Goal: Task Accomplishment & Management: Use online tool/utility

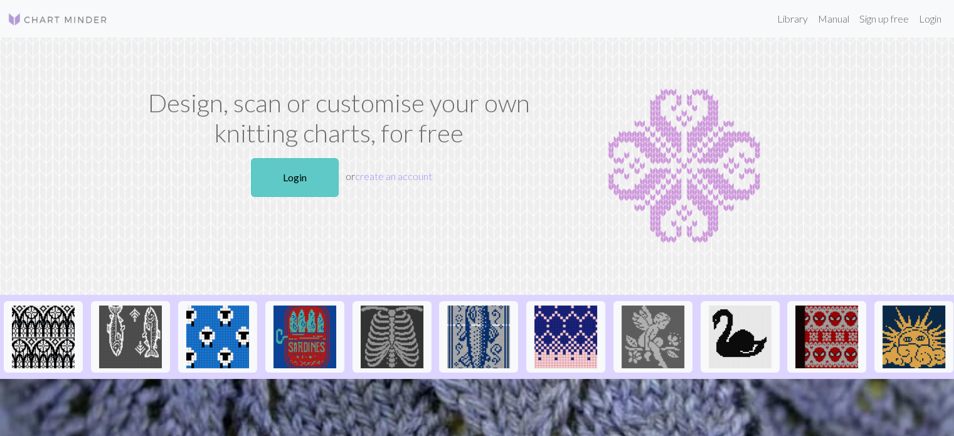
click at [270, 173] on link "Login" at bounding box center [295, 177] width 88 height 39
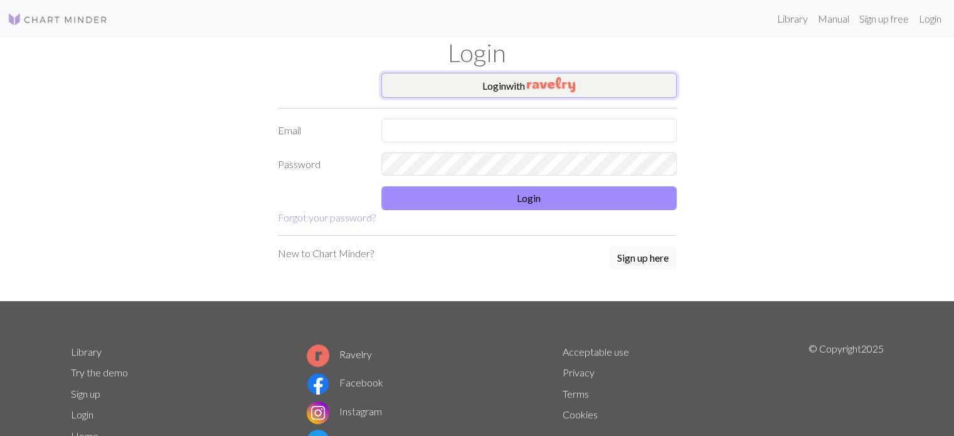
click at [516, 82] on button "Login with" at bounding box center [528, 85] width 295 height 25
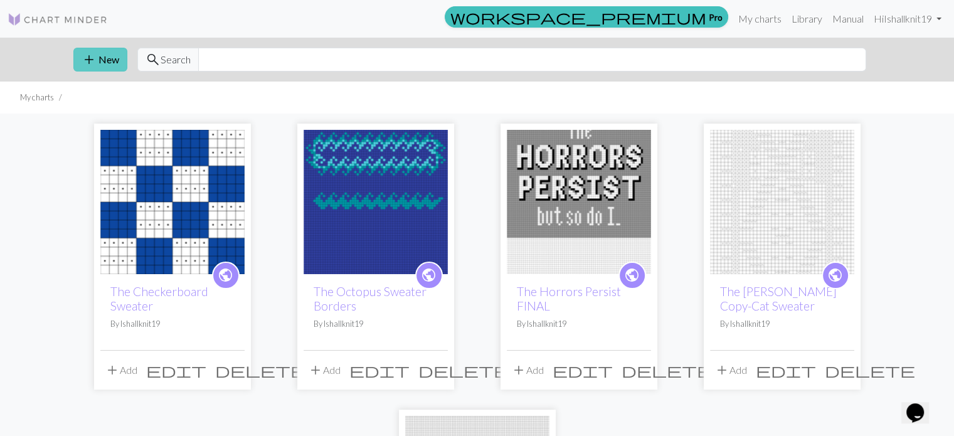
click at [105, 65] on button "add New" at bounding box center [100, 60] width 54 height 24
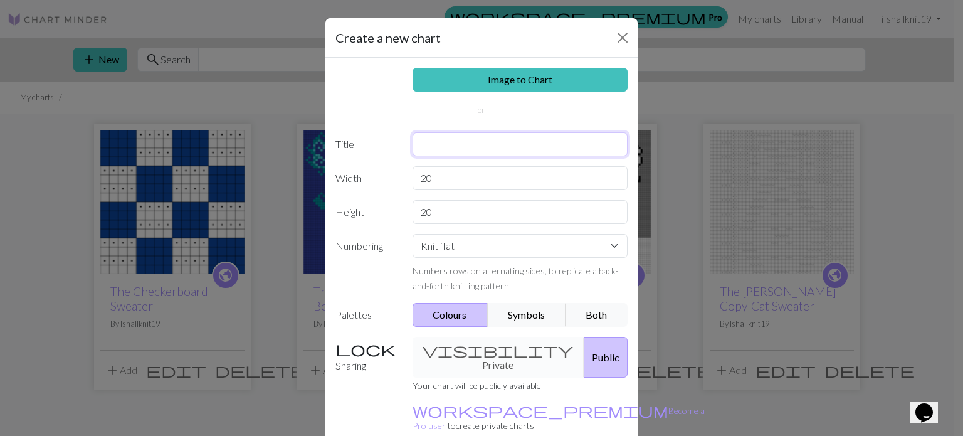
click at [473, 136] on input "text" at bounding box center [521, 144] width 216 height 24
type input "t"
type input "The Octopus Sweater DRAFT"
click at [444, 174] on input "20" at bounding box center [521, 178] width 216 height 24
type input "2"
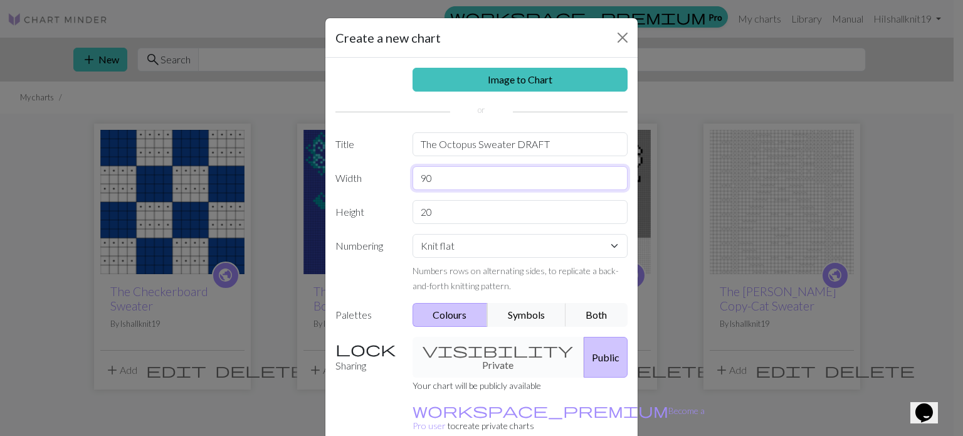
type input "90"
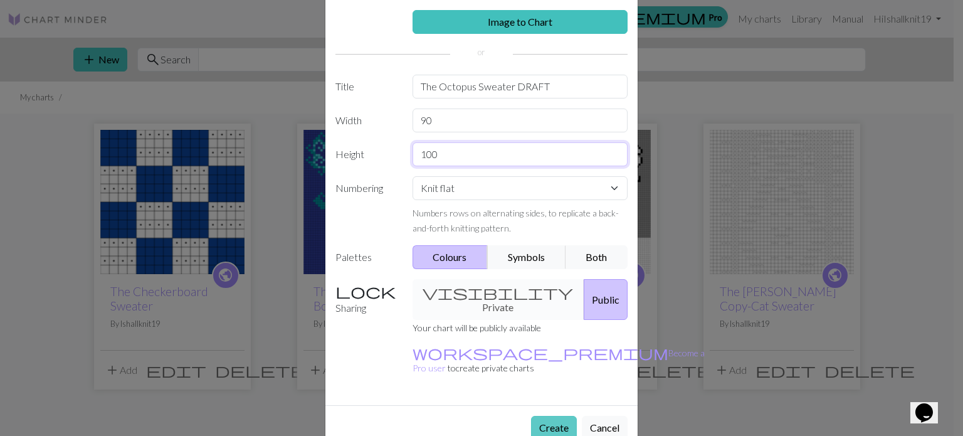
type input "100"
click at [543, 416] on button "Create" at bounding box center [554, 428] width 46 height 24
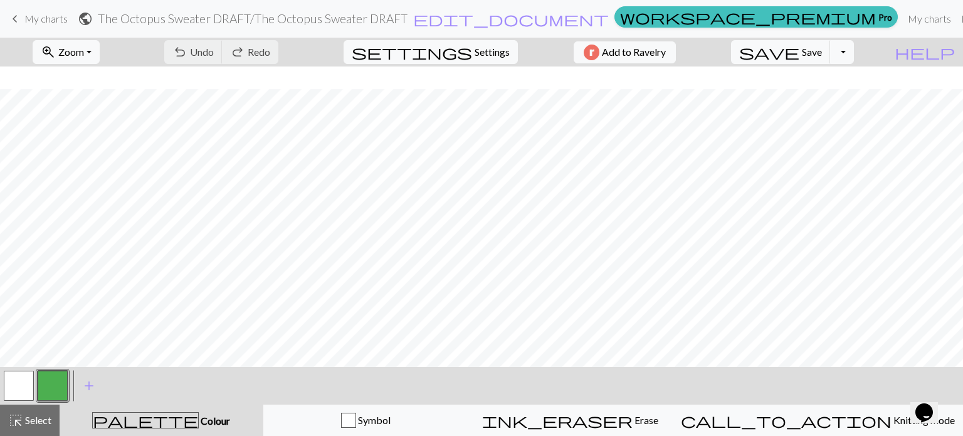
scroll to position [443, 0]
click at [18, 401] on div at bounding box center [19, 386] width 34 height 34
drag, startPoint x: 23, startPoint y: 388, endPoint x: 138, endPoint y: 397, distance: 115.7
click at [138, 397] on div "< > add Add a colour" at bounding box center [481, 386] width 963 height 38
click at [50, 388] on button "button" at bounding box center [53, 386] width 30 height 30
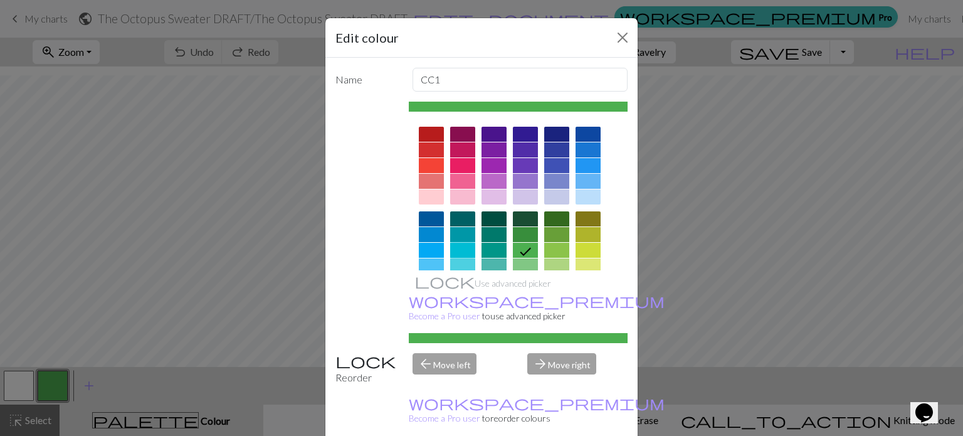
click at [456, 250] on div at bounding box center [462, 250] width 25 height 15
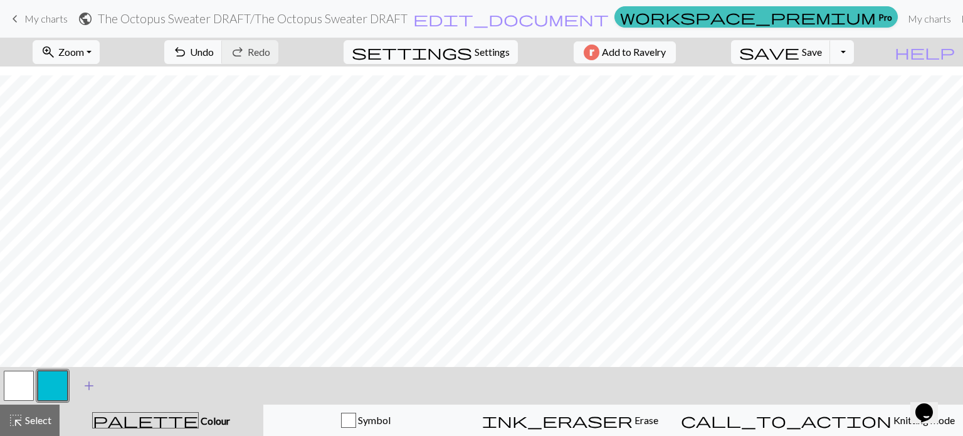
click at [92, 387] on span "add" at bounding box center [89, 386] width 15 height 18
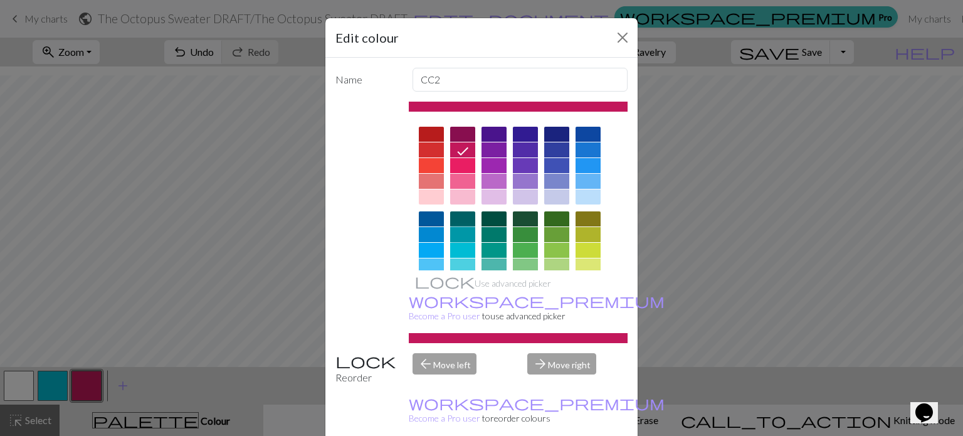
click at [453, 230] on div at bounding box center [462, 234] width 25 height 15
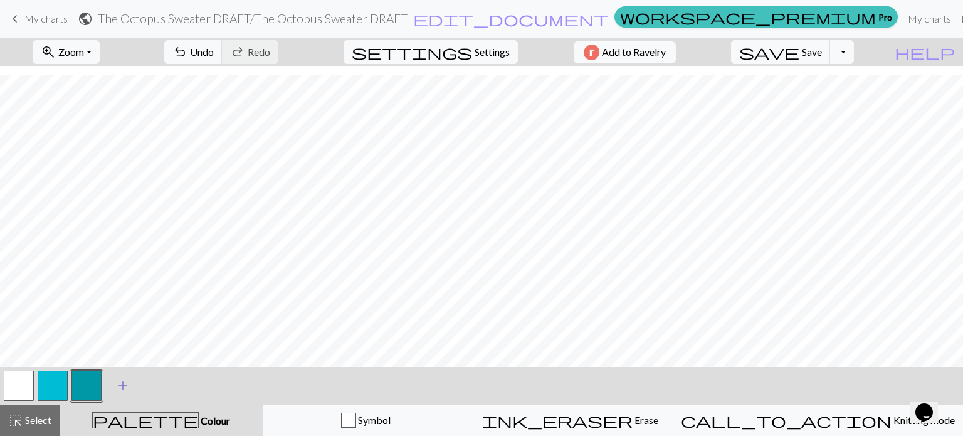
click at [128, 388] on span "add" at bounding box center [122, 386] width 15 height 18
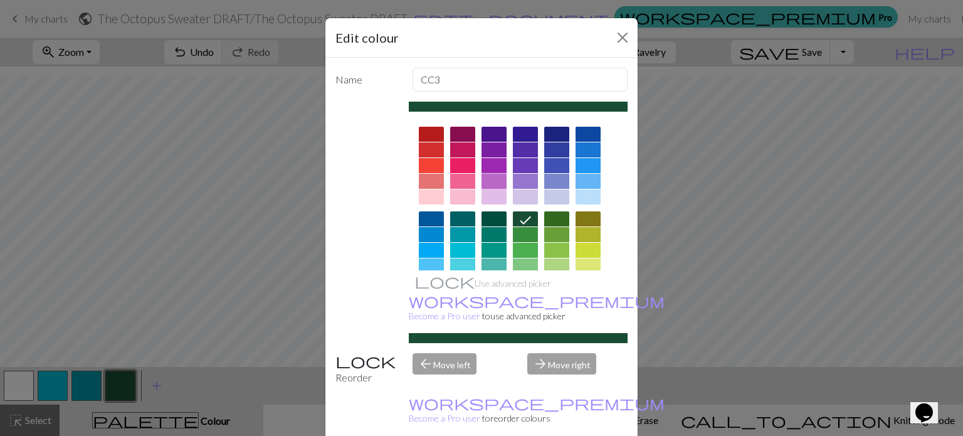
click at [484, 185] on div at bounding box center [494, 181] width 25 height 15
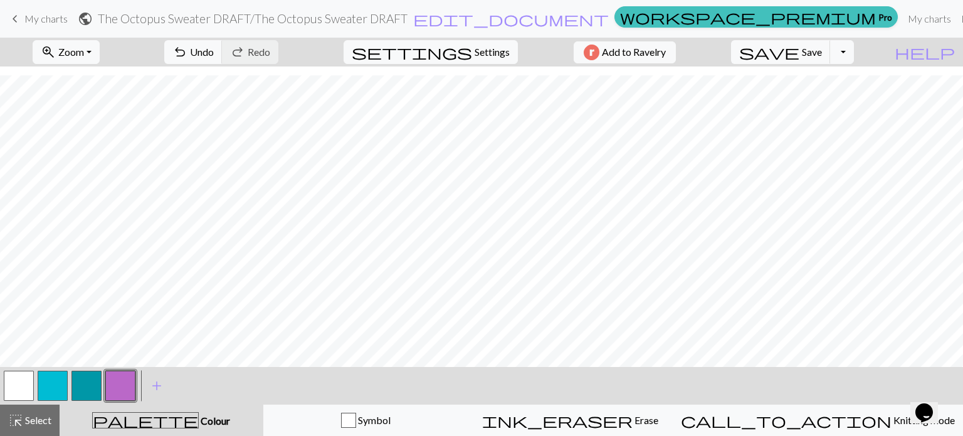
click at [13, 388] on button "button" at bounding box center [19, 386] width 30 height 30
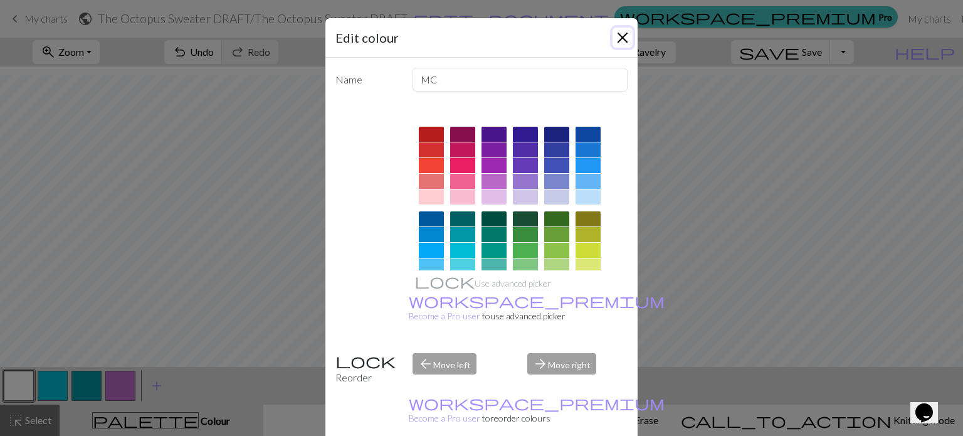
click at [622, 37] on button "Close" at bounding box center [623, 38] width 20 height 20
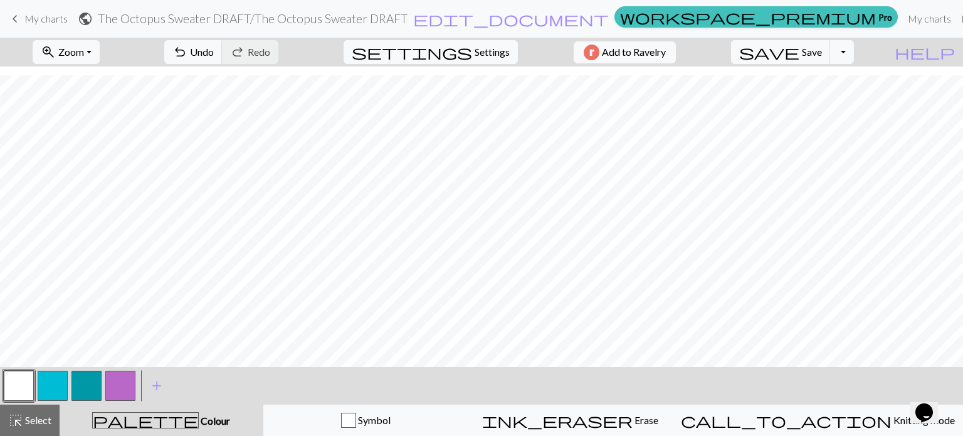
click at [172, 432] on button "palette Colour Colour" at bounding box center [162, 420] width 204 height 31
click at [159, 422] on span "palette" at bounding box center [145, 420] width 105 height 18
drag, startPoint x: 238, startPoint y: 368, endPoint x: 174, endPoint y: 383, distance: 65.7
click at [174, 383] on div "< > add Add a colour" at bounding box center [481, 386] width 963 height 38
click at [487, 53] on span "Settings" at bounding box center [492, 52] width 35 height 15
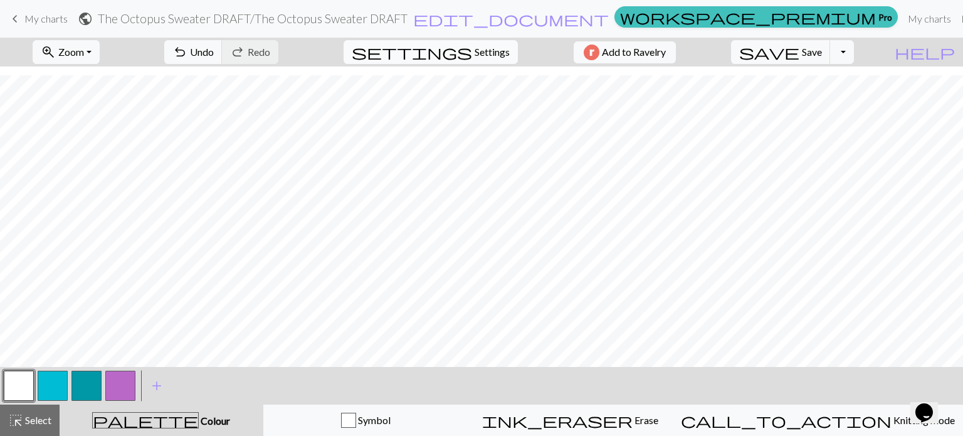
select select "aran"
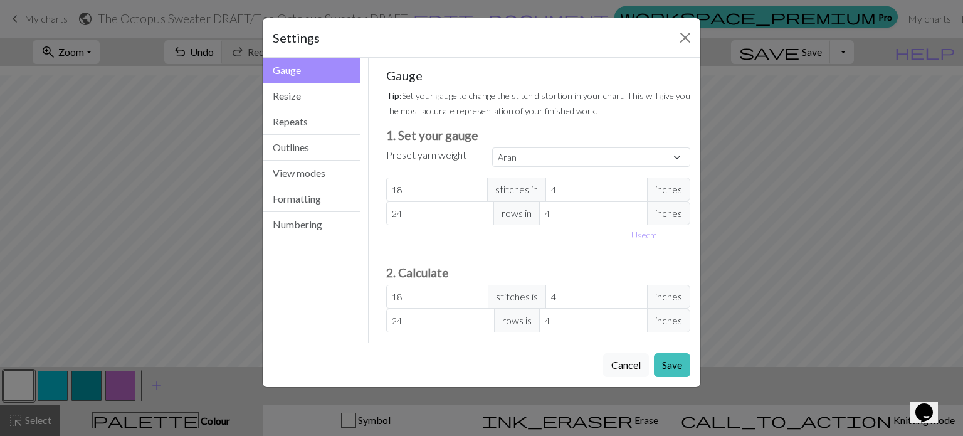
click at [675, 40] on div "Settings" at bounding box center [482, 38] width 438 height 40
click at [679, 39] on button "Close" at bounding box center [686, 38] width 20 height 20
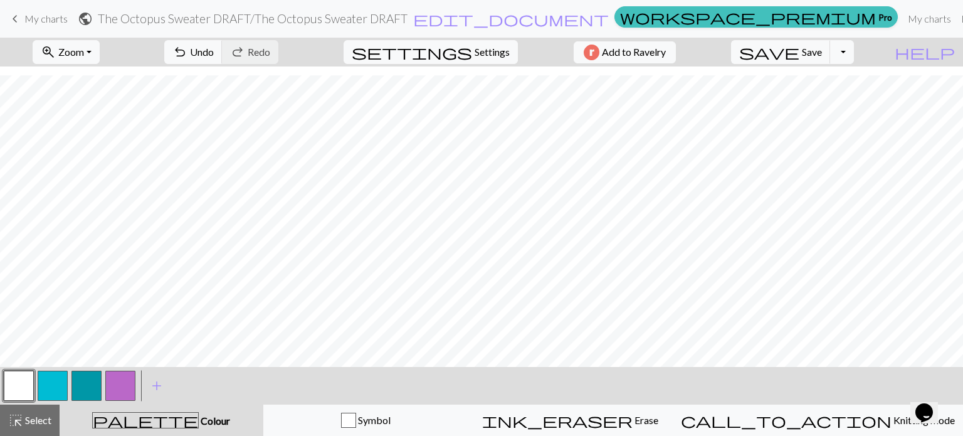
drag, startPoint x: 28, startPoint y: 379, endPoint x: 11, endPoint y: 381, distance: 16.4
click at [11, 381] on button "button" at bounding box center [19, 386] width 30 height 30
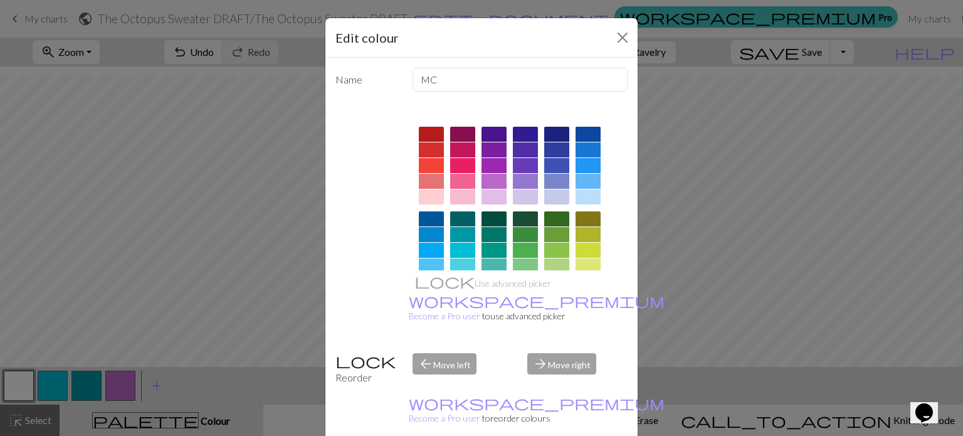
scroll to position [30, 0]
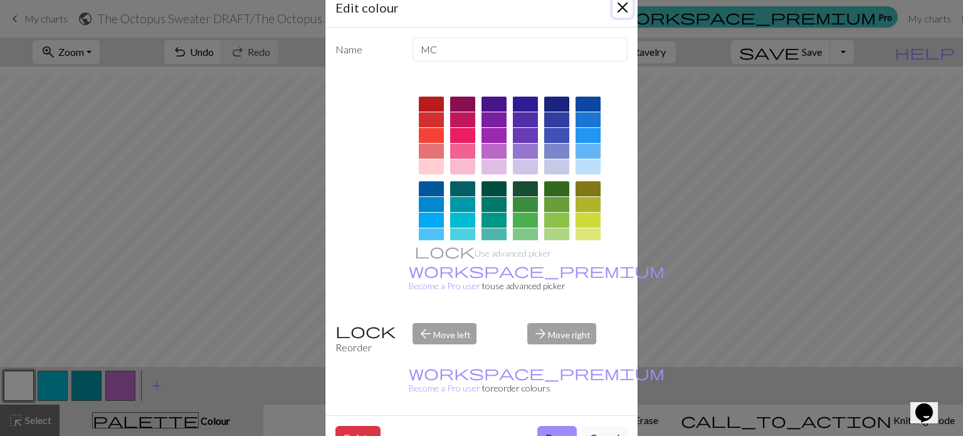
click at [617, 2] on button "Close" at bounding box center [623, 7] width 20 height 20
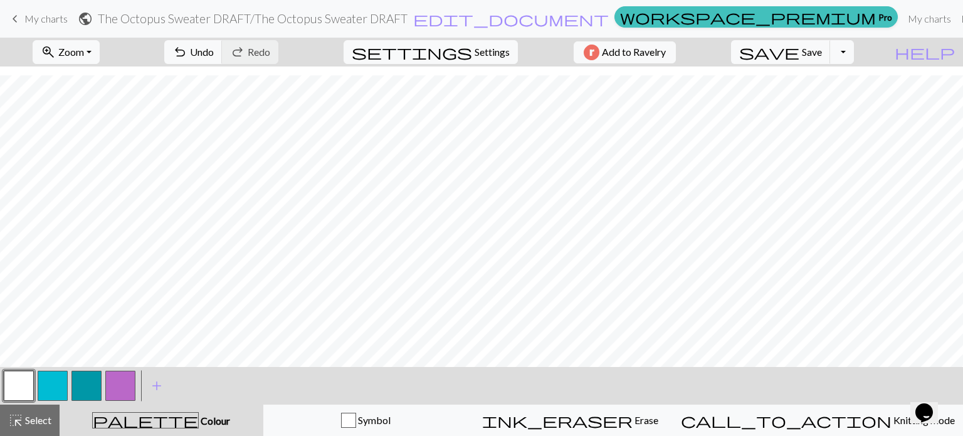
click at [21, 380] on button "button" at bounding box center [19, 386] width 30 height 30
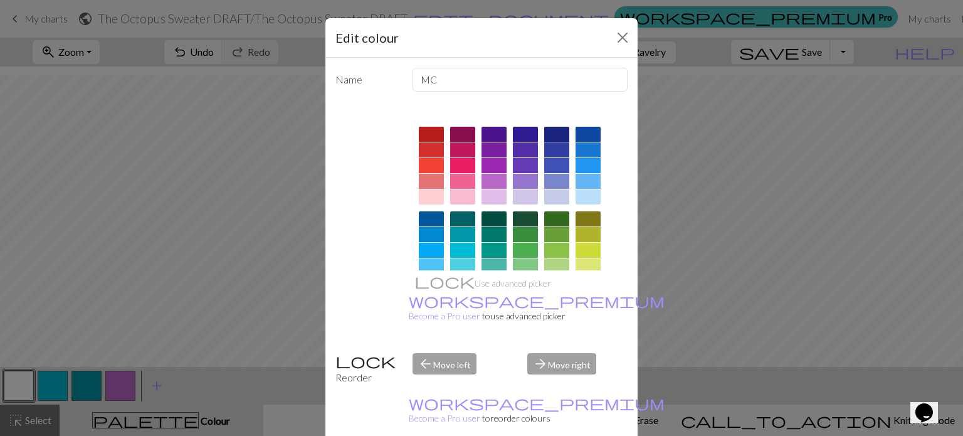
click at [553, 127] on div at bounding box center [556, 134] width 25 height 15
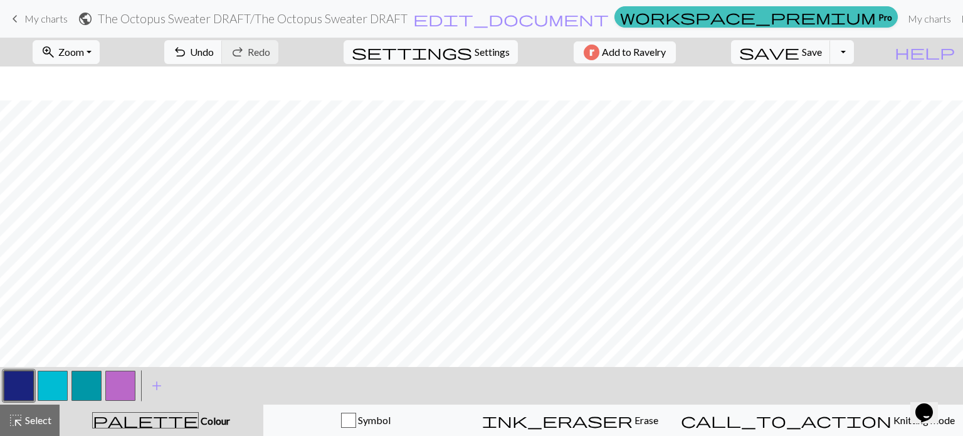
scroll to position [443, 0]
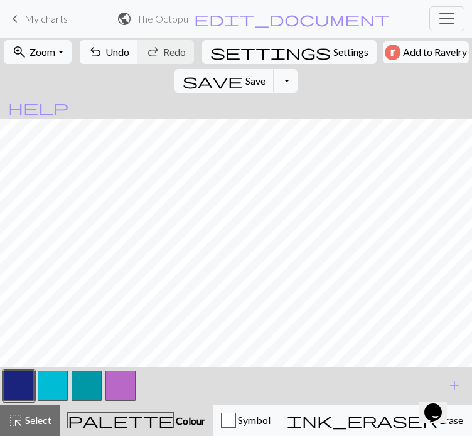
click at [82, 401] on button "button" at bounding box center [87, 386] width 30 height 30
click at [16, 401] on button "button" at bounding box center [19, 386] width 30 height 30
click at [81, 401] on button "button" at bounding box center [87, 386] width 30 height 30
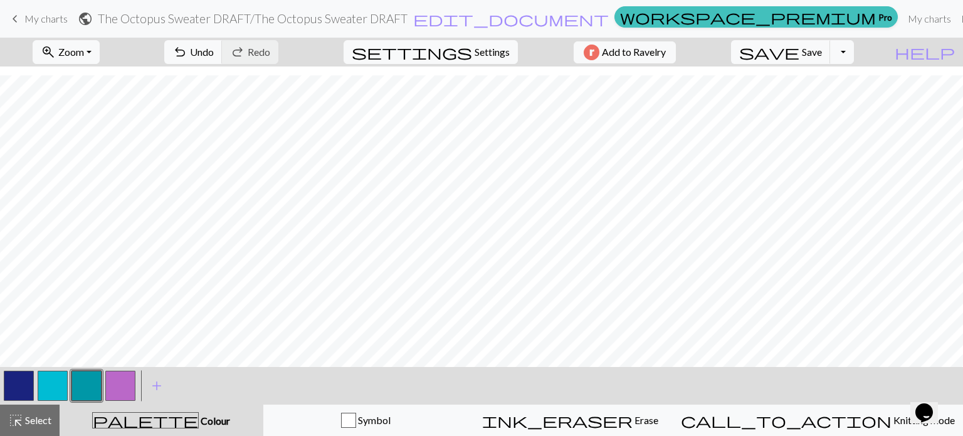
click at [27, 386] on button "button" at bounding box center [19, 386] width 30 height 30
click at [70, 383] on div at bounding box center [87, 386] width 34 height 34
click at [82, 383] on button "button" at bounding box center [87, 386] width 30 height 30
click at [822, 55] on span "Save" at bounding box center [812, 52] width 20 height 12
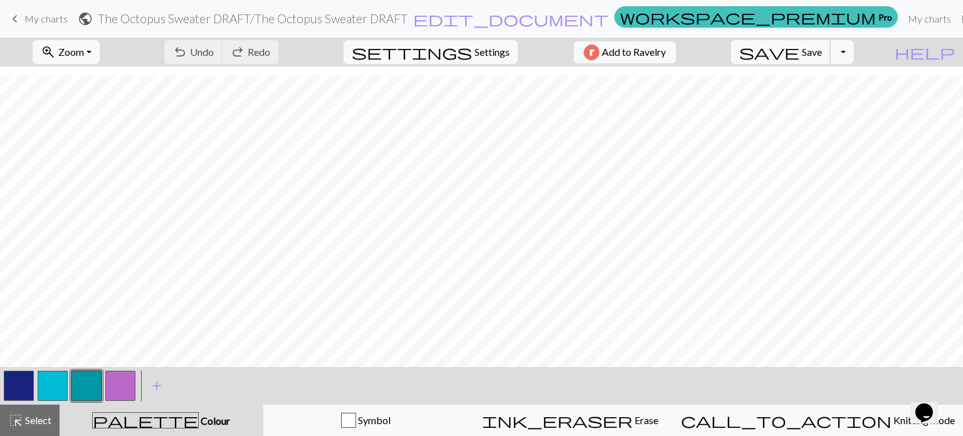
click at [822, 55] on span "Save" at bounding box center [812, 52] width 20 height 12
click at [830, 55] on body "This website uses cookies to ensure you get the best experience on our website.…" at bounding box center [481, 218] width 963 height 436
click at [830, 55] on div "Chart saved Chart saved" at bounding box center [481, 49] width 963 height 99
click at [830, 55] on div "Chart saved Chart saved Chart saved" at bounding box center [481, 74] width 963 height 149
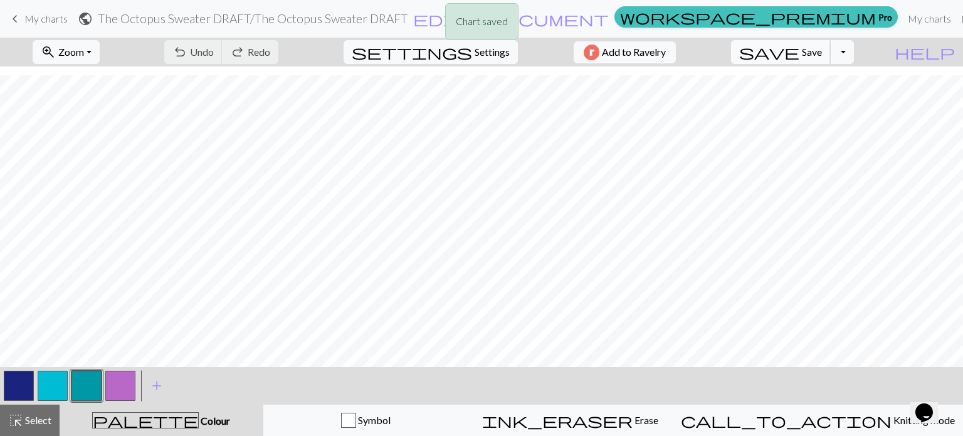
click at [830, 55] on div "Chart saved Chart saved Chart saved" at bounding box center [481, 74] width 963 height 149
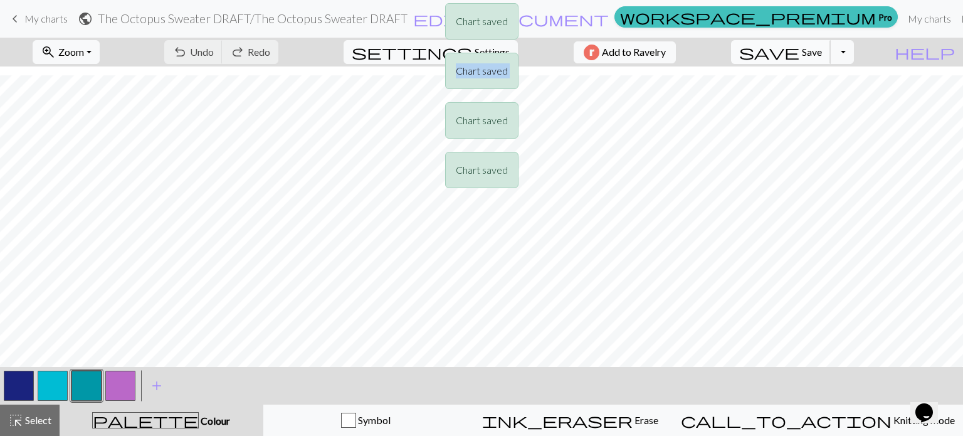
click at [830, 55] on div "Chart saved Chart saved Chart saved Chart saved" at bounding box center [481, 99] width 963 height 198
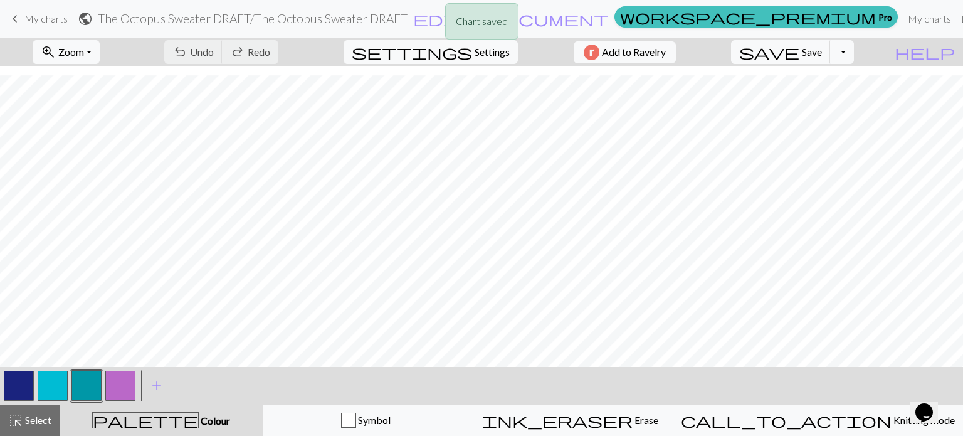
click at [52, 383] on button "button" at bounding box center [53, 386] width 30 height 30
click at [83, 386] on button "button" at bounding box center [87, 386] width 30 height 30
click at [60, 393] on button "button" at bounding box center [53, 386] width 30 height 30
click at [78, 381] on button "button" at bounding box center [87, 386] width 30 height 30
click at [60, 386] on button "button" at bounding box center [53, 386] width 30 height 30
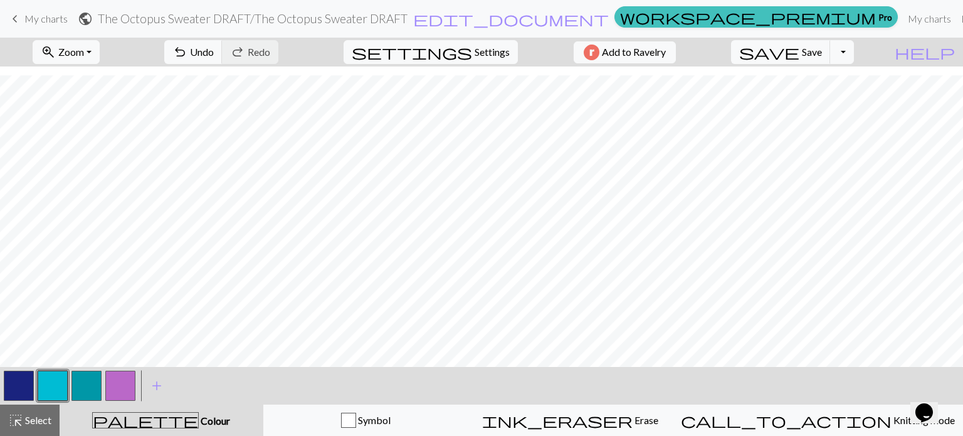
click at [88, 374] on button "button" at bounding box center [87, 386] width 30 height 30
click at [16, 391] on button "button" at bounding box center [19, 386] width 30 height 30
click at [88, 383] on button "button" at bounding box center [87, 386] width 30 height 30
click at [53, 395] on button "button" at bounding box center [53, 386] width 30 height 30
click at [93, 385] on button "button" at bounding box center [87, 386] width 30 height 30
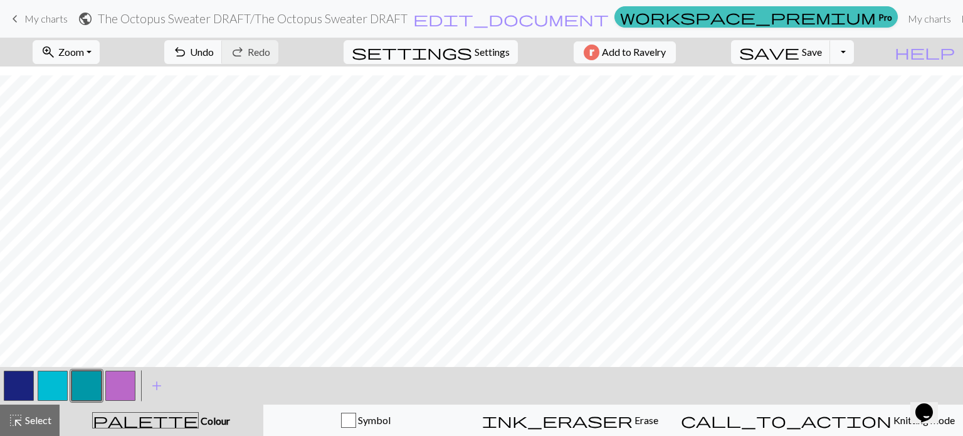
click at [56, 384] on button "button" at bounding box center [53, 386] width 30 height 30
click at [822, 54] on span "Save" at bounding box center [812, 52] width 20 height 12
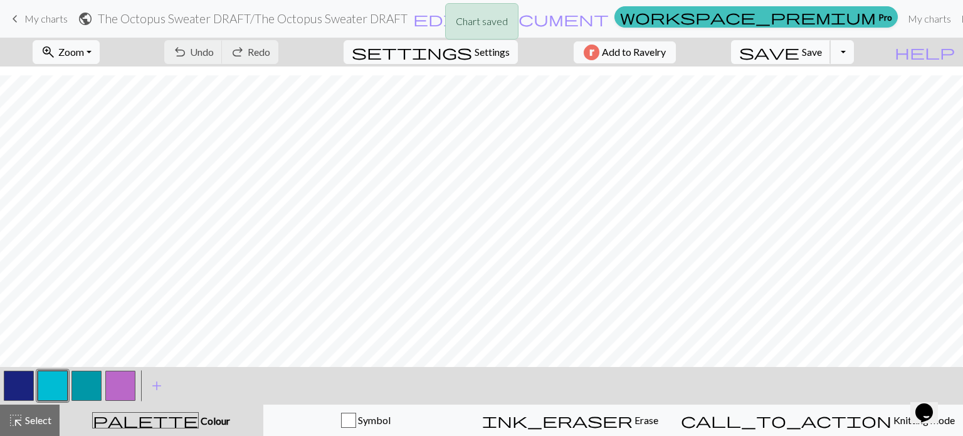
click at [822, 54] on span "Save" at bounding box center [812, 52] width 20 height 12
click at [841, 54] on div "Chart saved Chart saved" at bounding box center [481, 49] width 963 height 99
click at [841, 54] on div "Chart saved Chart saved Chart saved" at bounding box center [481, 74] width 963 height 149
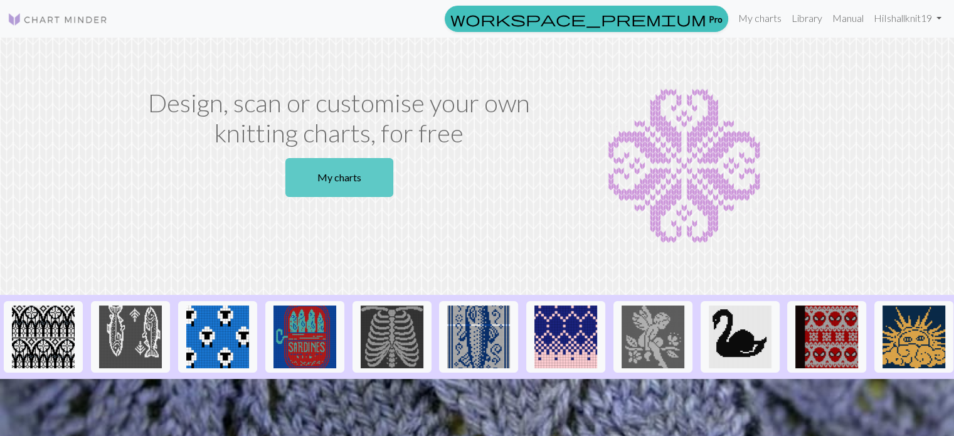
click at [374, 167] on link "My charts" at bounding box center [339, 177] width 108 height 39
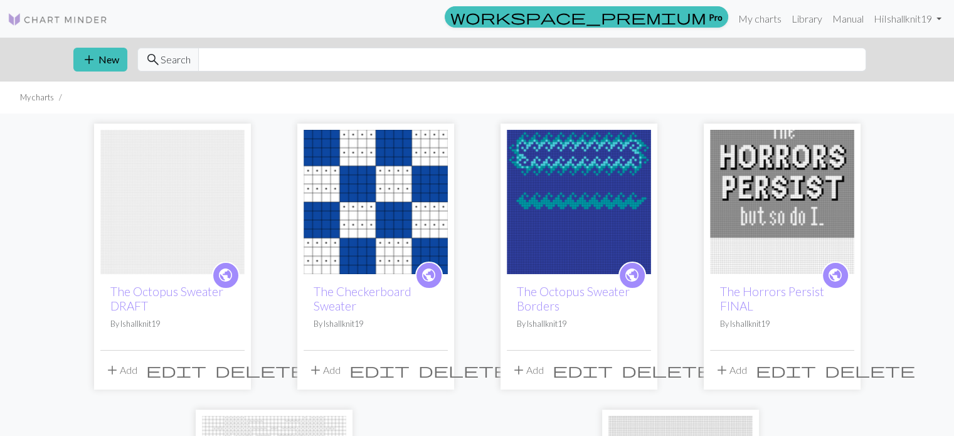
click at [607, 212] on img at bounding box center [579, 202] width 144 height 144
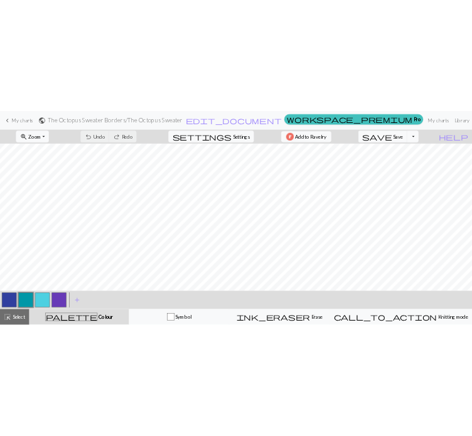
scroll to position [200, 0]
